Goal: Check status: Check status

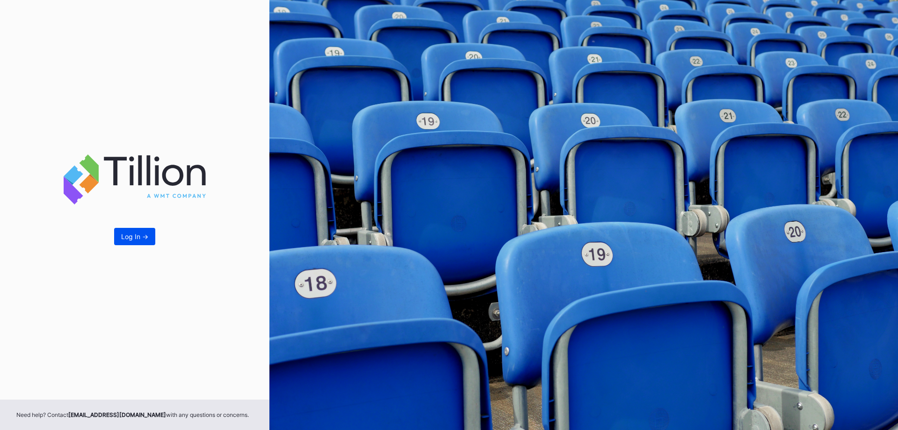
click at [146, 235] on div "Log In ->" at bounding box center [134, 237] width 27 height 8
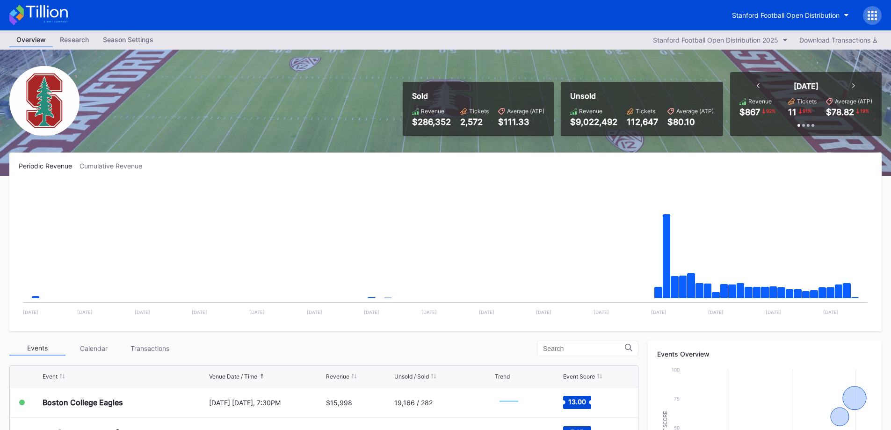
click at [758, 84] on icon at bounding box center [758, 85] width 3 height 5
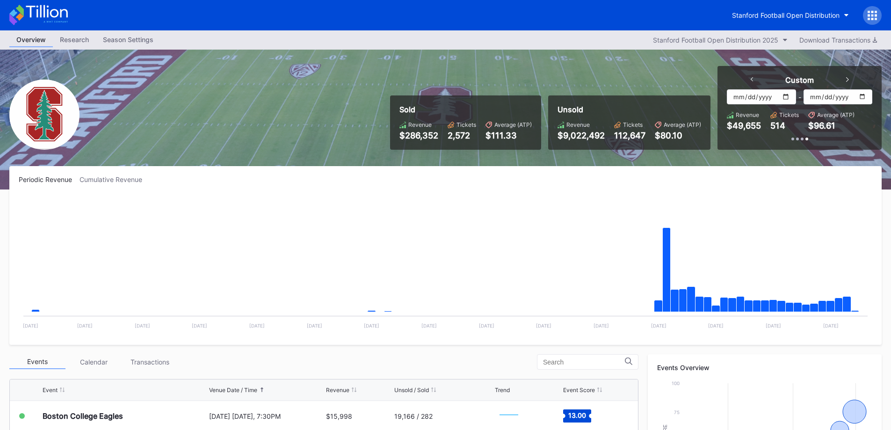
click at [753, 78] on icon at bounding box center [752, 79] width 3 height 5
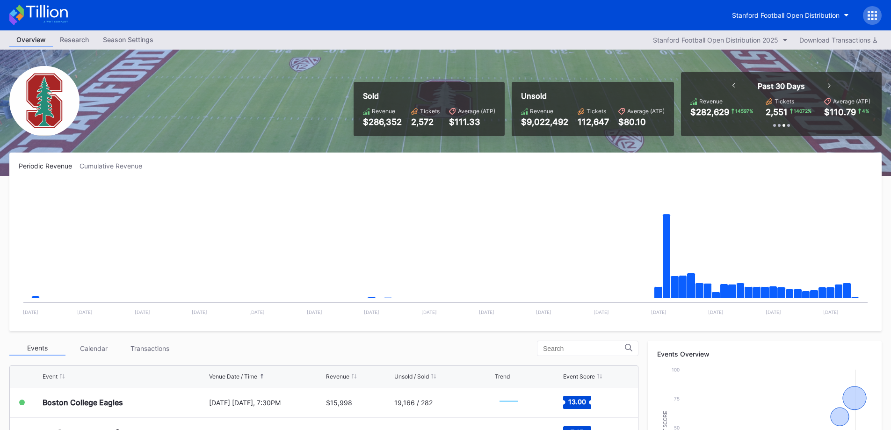
click at [735, 85] on icon at bounding box center [734, 85] width 3 height 5
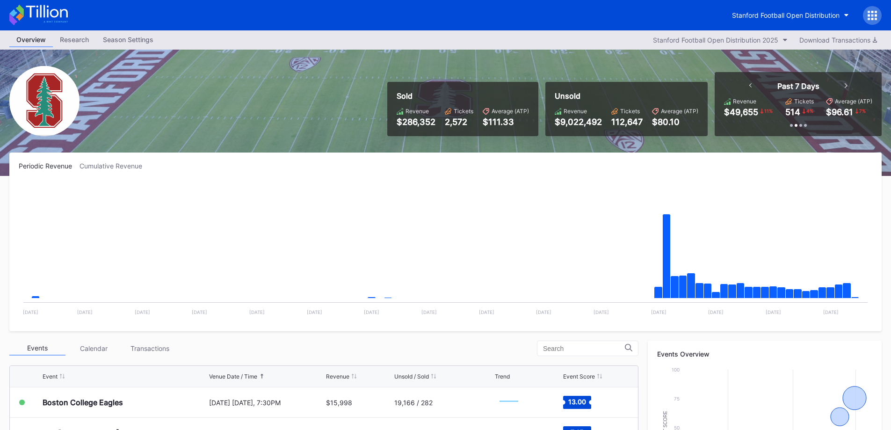
click at [735, 85] on div "Past 7 Days Revenue $49,655 11 % Tickets 514 4 % Average (ATP) $96.61 7 %" at bounding box center [798, 103] width 148 height 45
click at [751, 85] on icon at bounding box center [751, 85] width 3 height 5
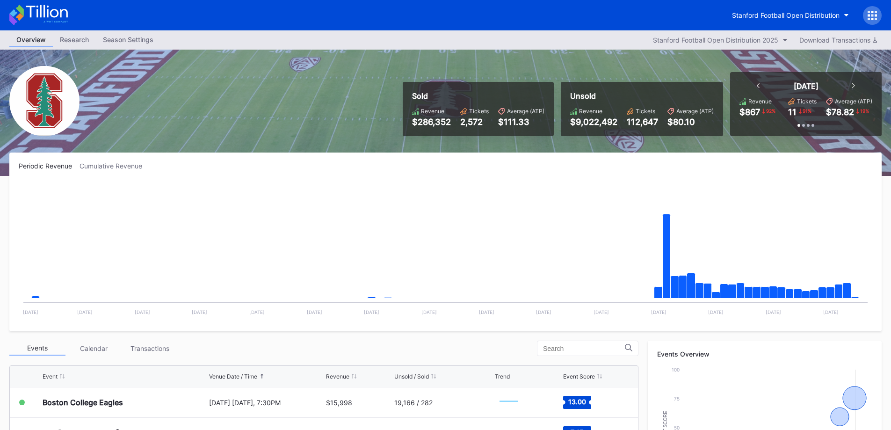
click at [758, 84] on icon at bounding box center [758, 85] width 3 height 5
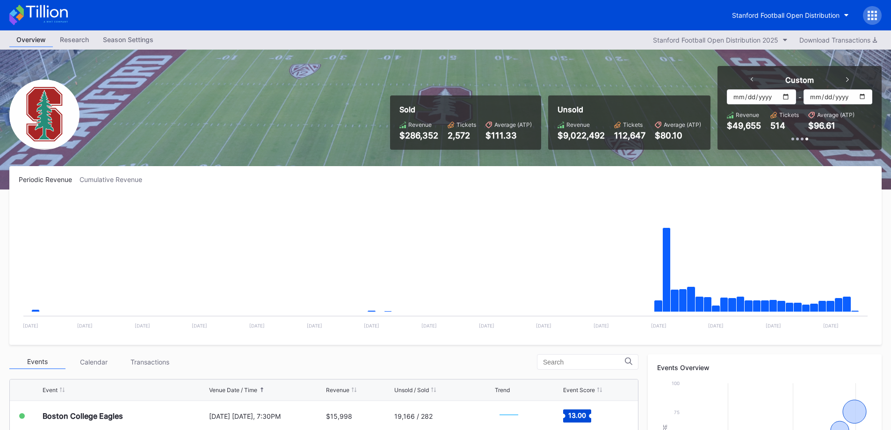
click at [786, 98] on input "[DATE]" at bounding box center [761, 96] width 69 height 15
type input "[DATE]"
click at [863, 98] on input "[DATE]" at bounding box center [838, 96] width 69 height 15
type input "[DATE]"
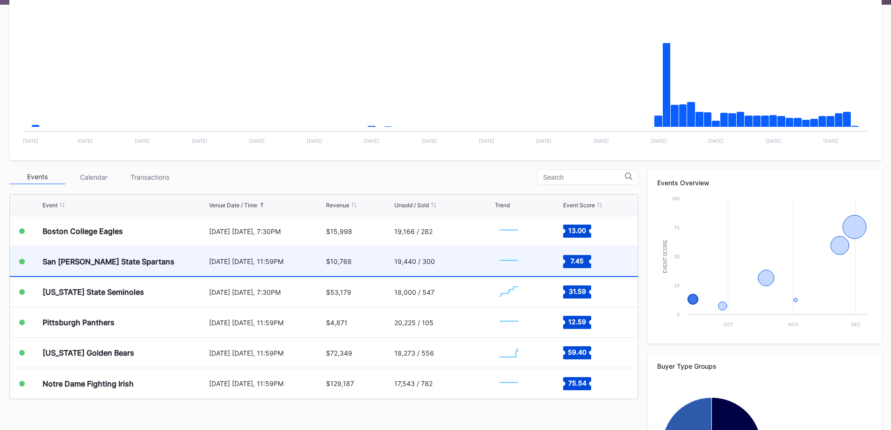
scroll to position [187, 0]
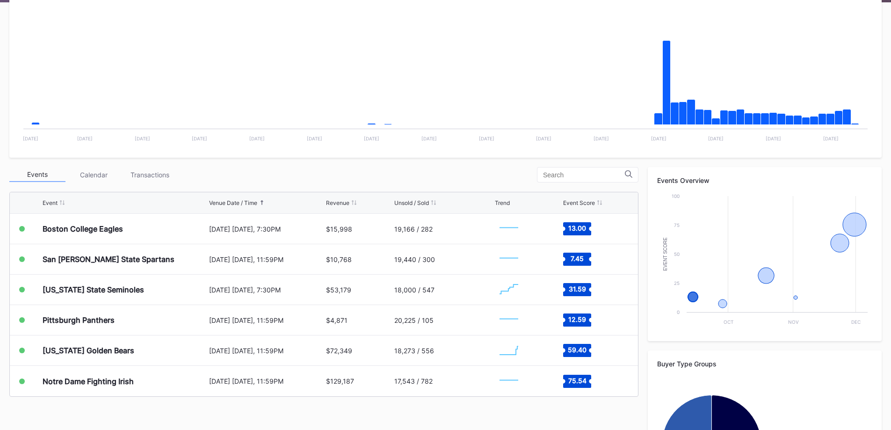
click at [142, 175] on div "Transactions" at bounding box center [150, 175] width 56 height 15
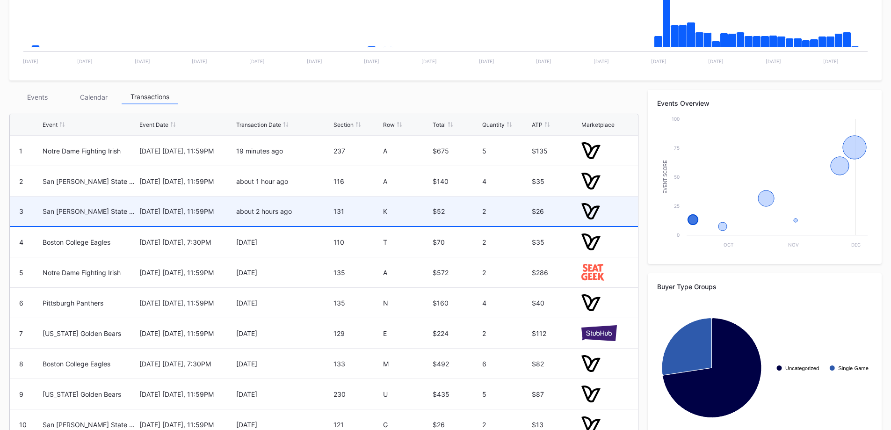
scroll to position [281, 0]
